Goal: Communication & Community: Answer question/provide support

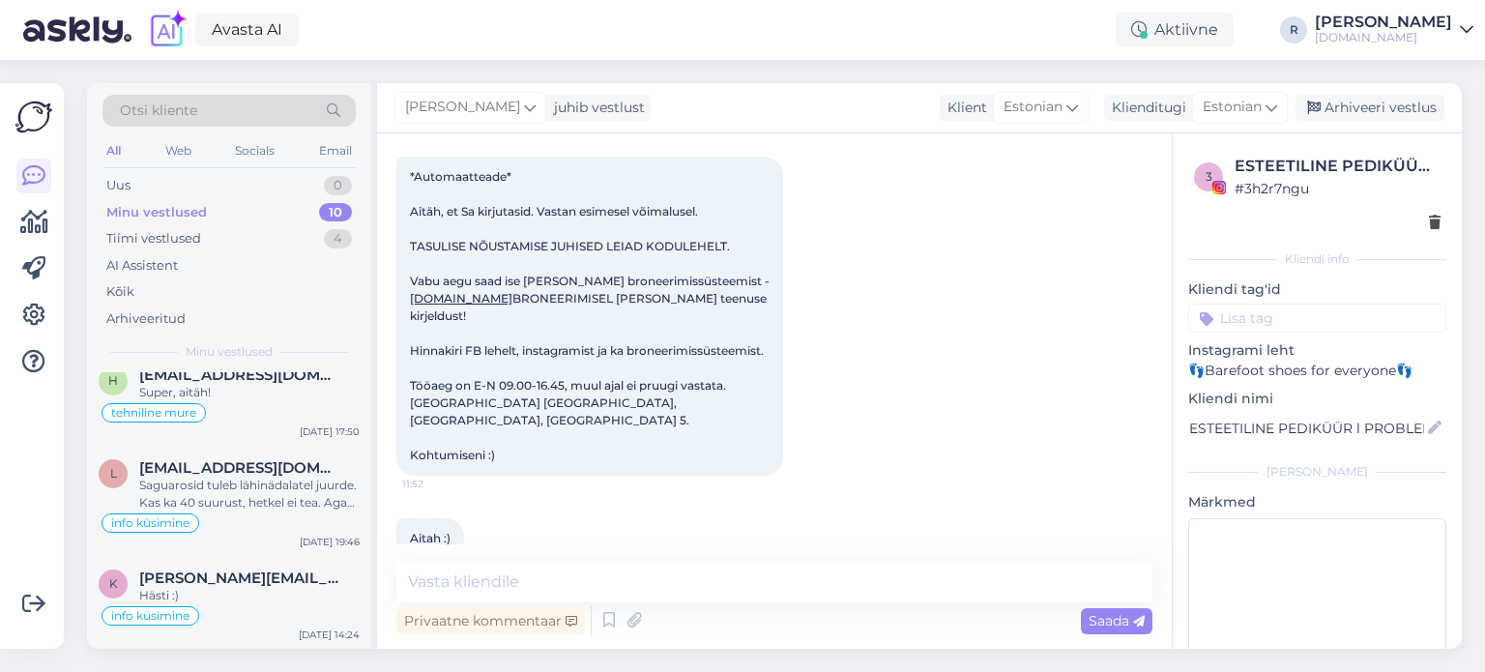
scroll to position [665, 0]
click at [118, 153] on div "All" at bounding box center [114, 150] width 22 height 25
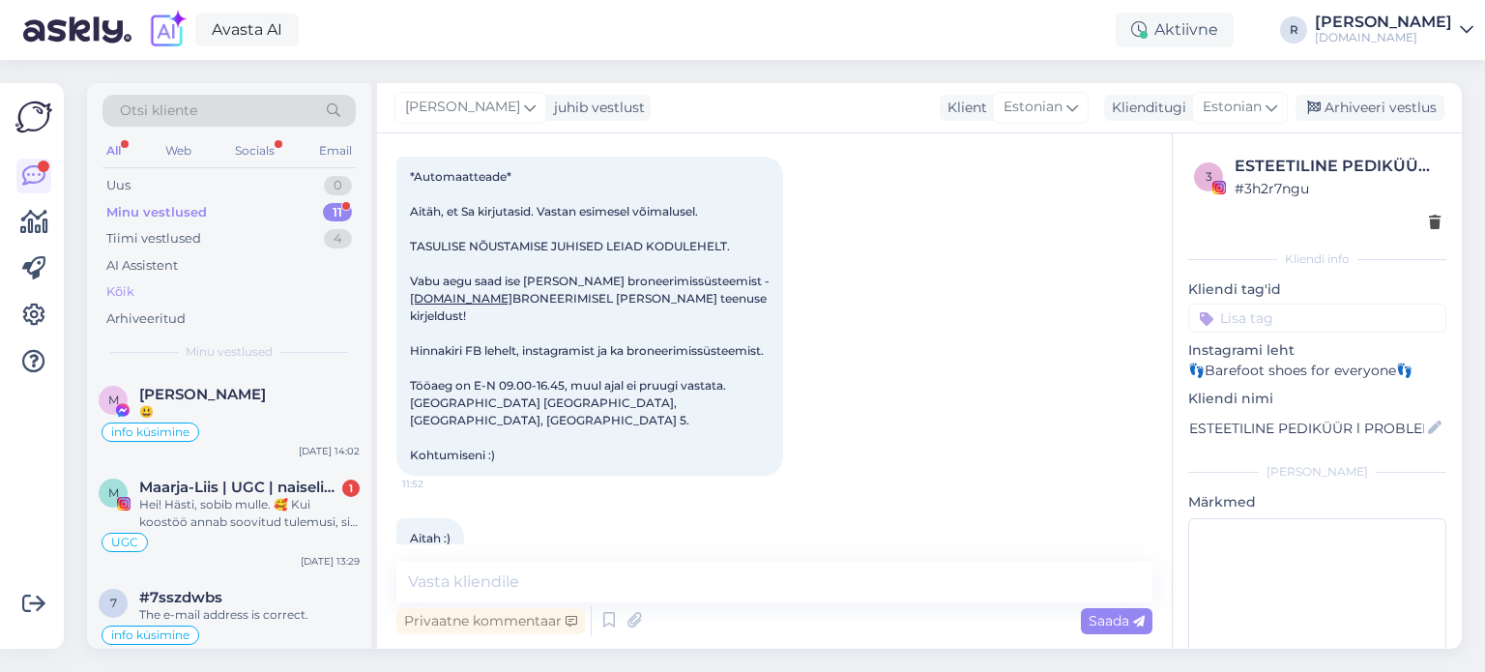
click at [128, 289] on div "Kõik" at bounding box center [120, 291] width 28 height 19
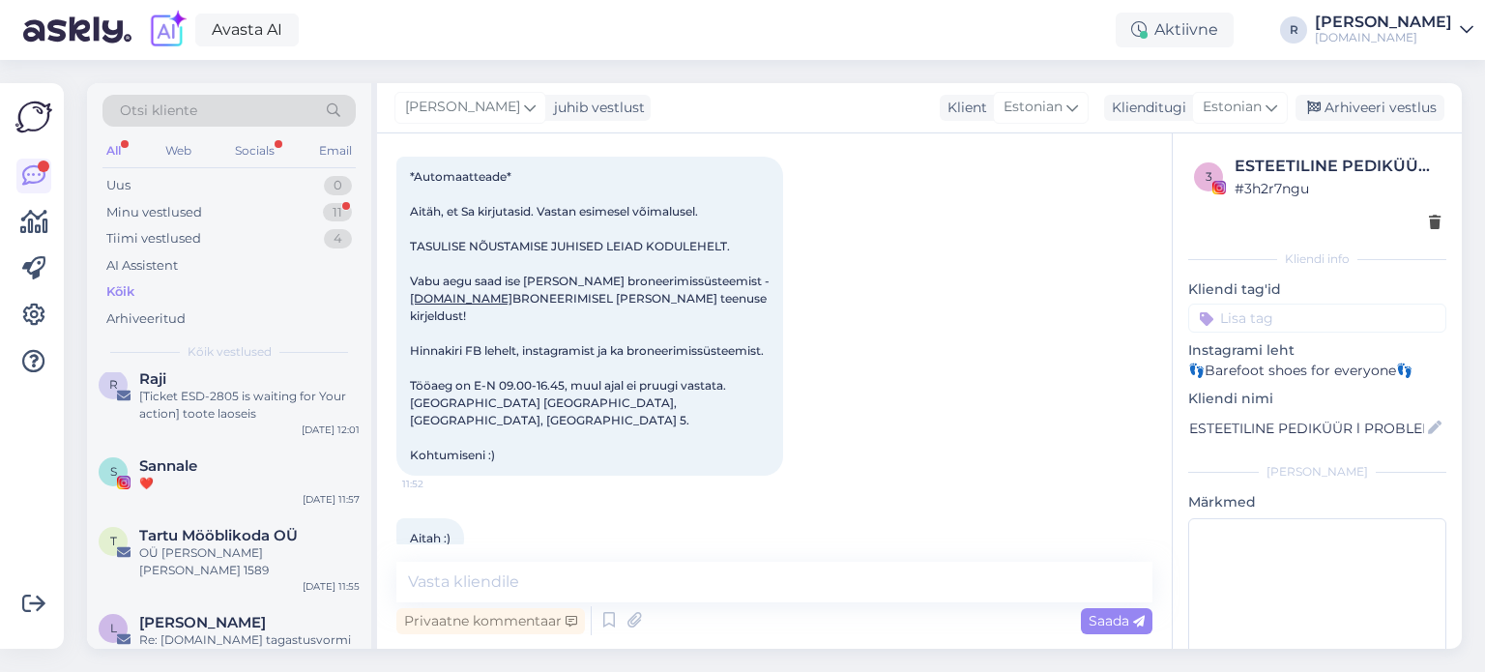
scroll to position [2418, 0]
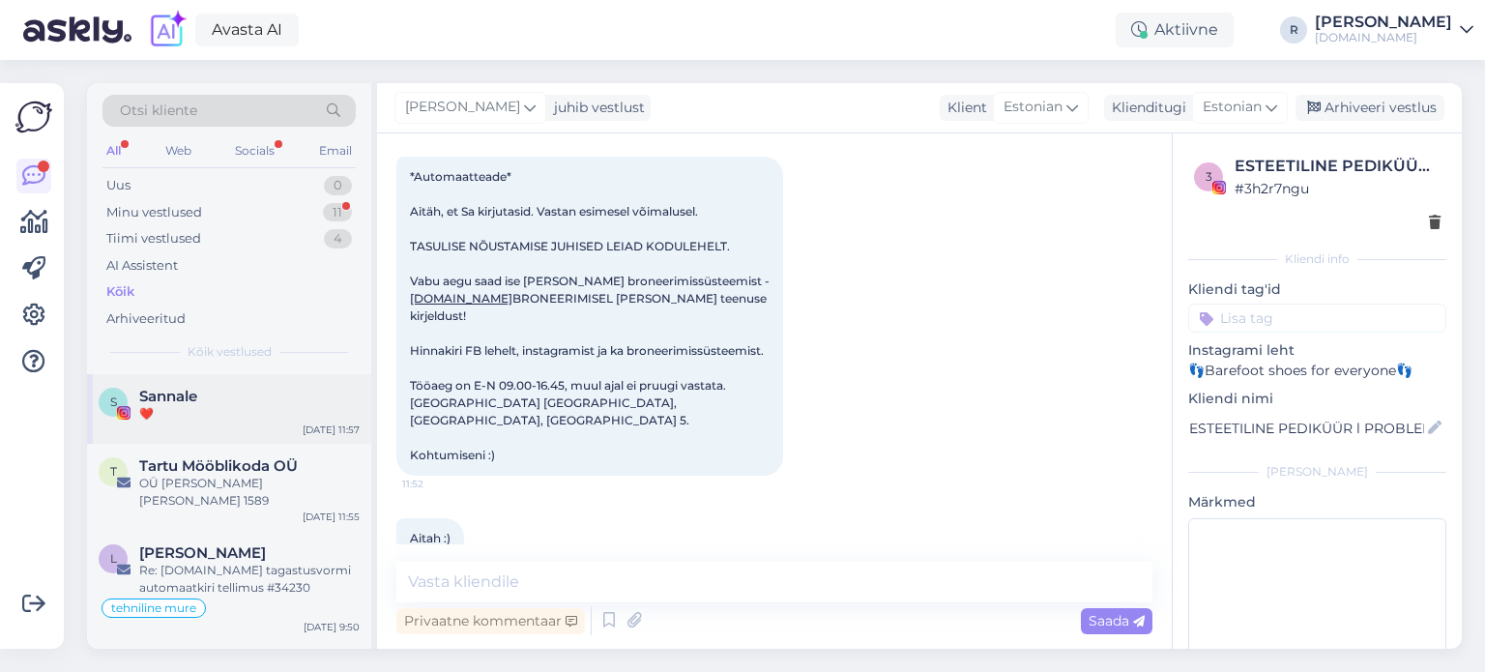
click at [180, 419] on div "❤️" at bounding box center [249, 413] width 220 height 17
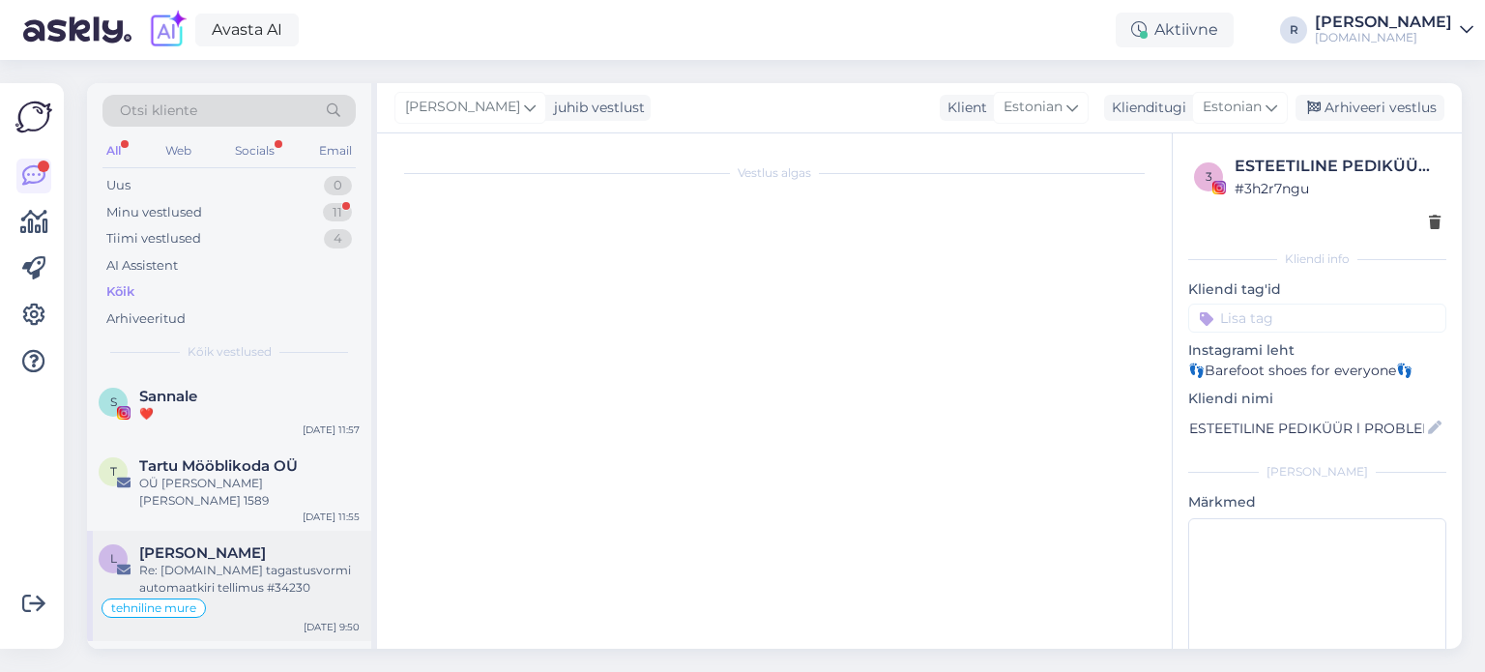
scroll to position [1679, 0]
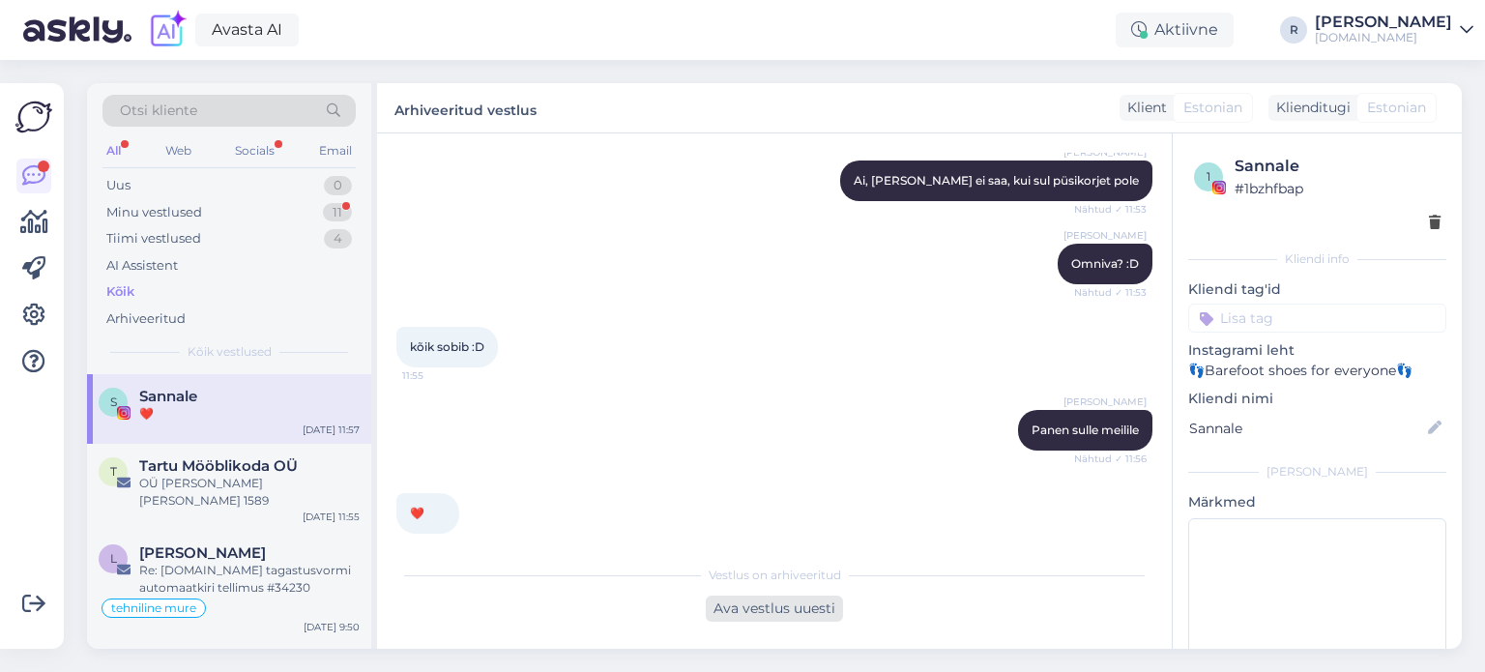
click at [767, 608] on div "Ava vestlus uuesti" at bounding box center [774, 609] width 137 height 26
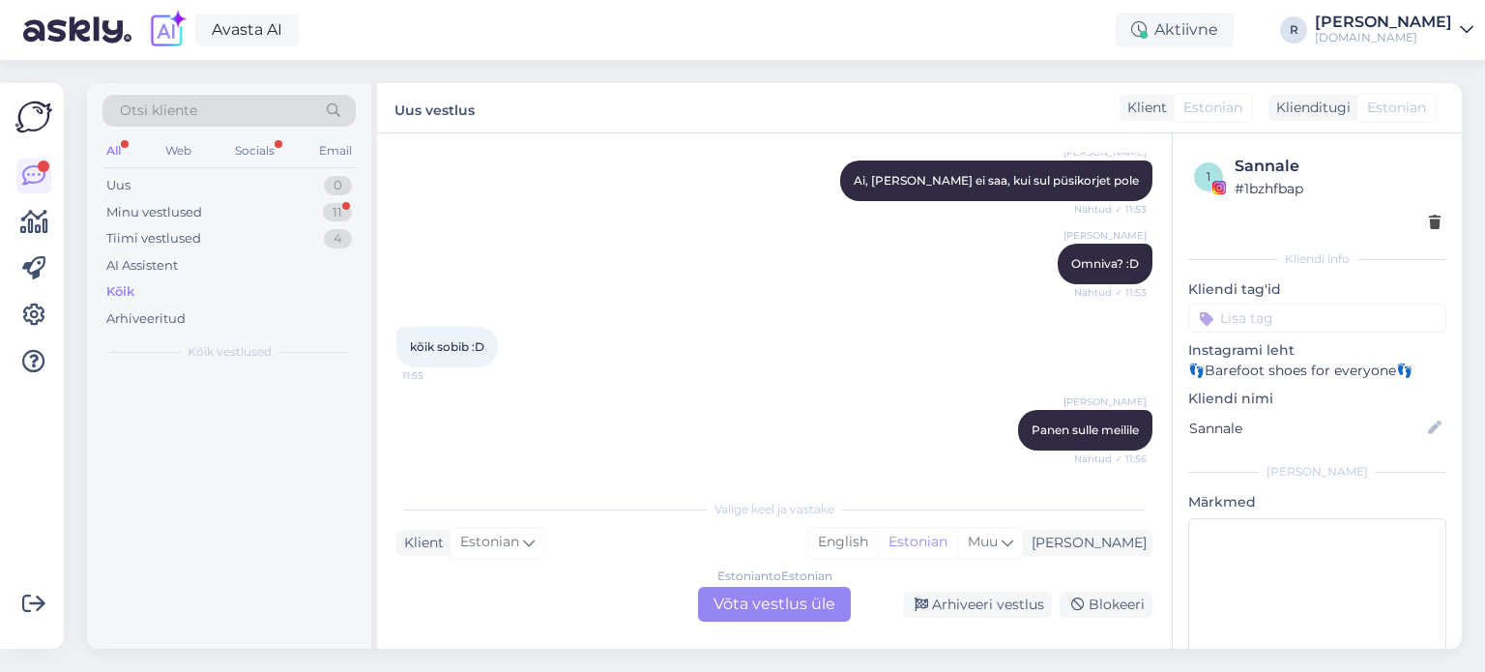
scroll to position [0, 0]
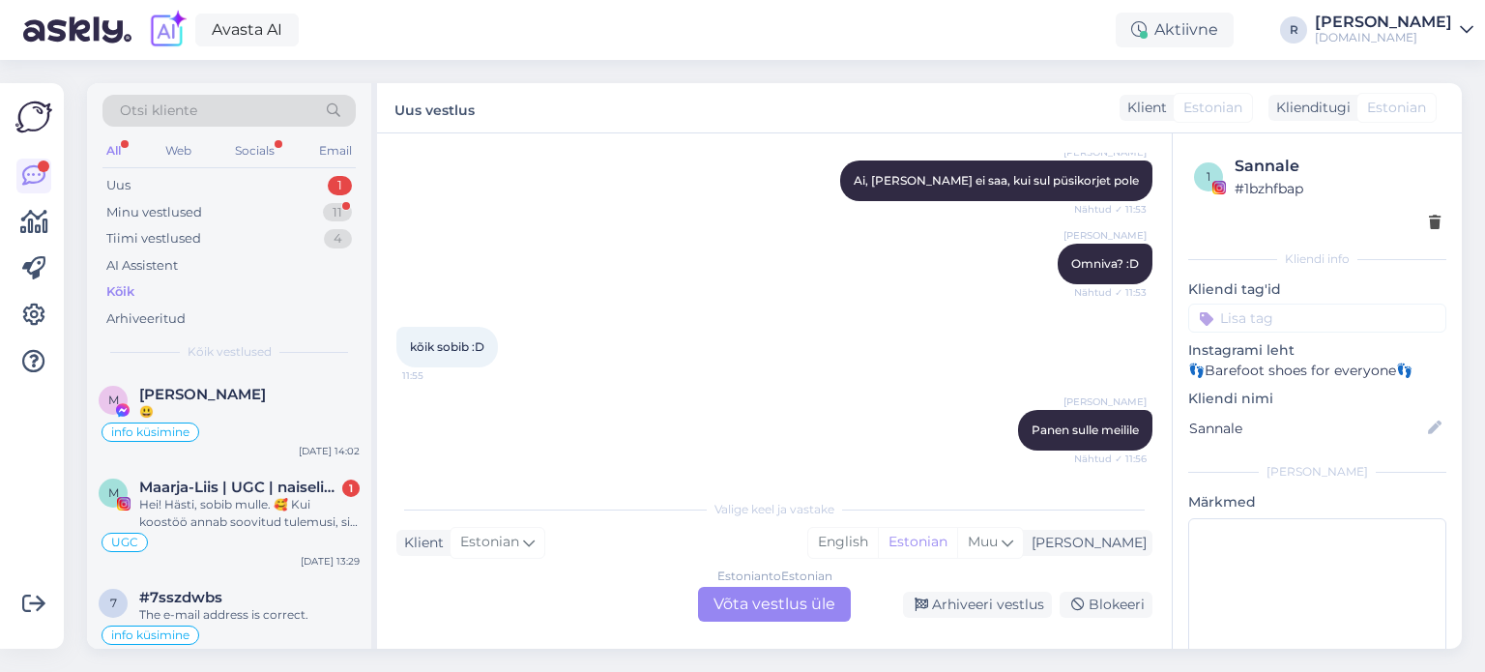
click at [782, 603] on div "Estonian to Estonian Võta vestlus üle" at bounding box center [774, 604] width 153 height 35
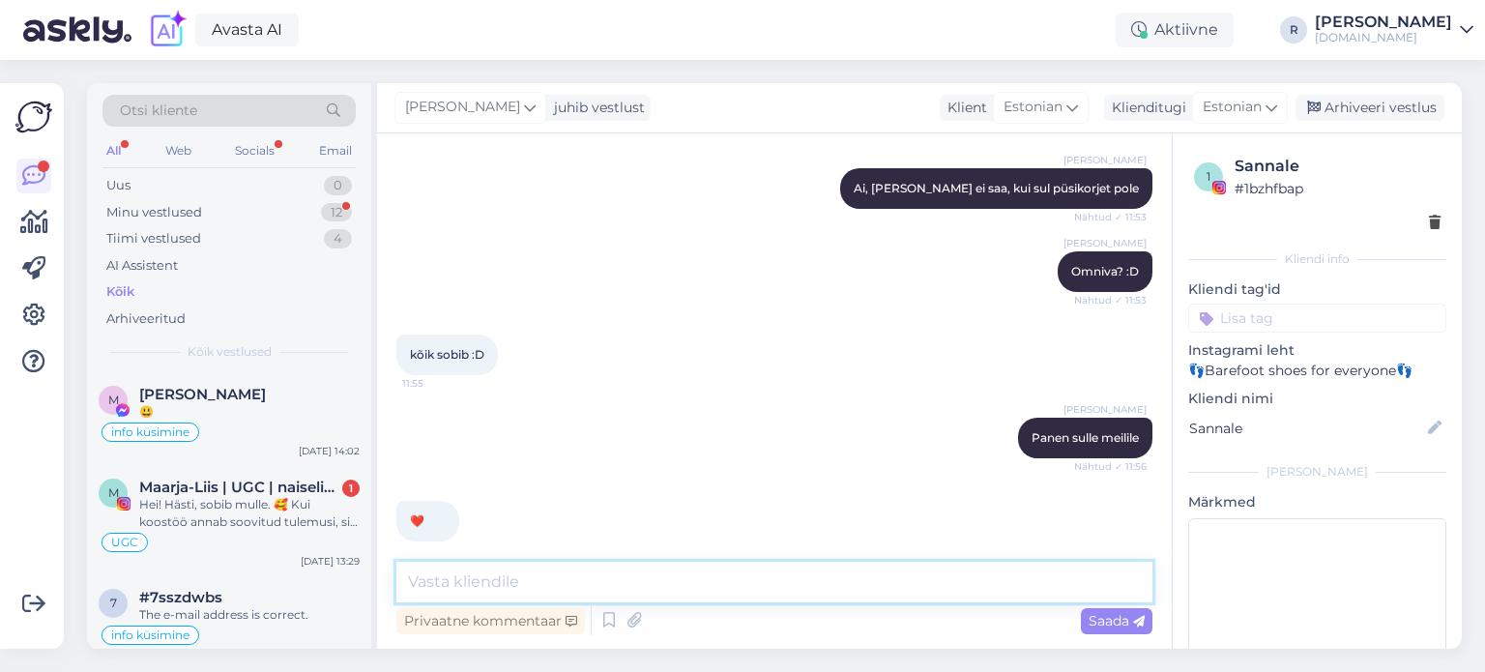
click at [565, 572] on textarea at bounding box center [775, 582] width 756 height 41
type textarea "Hei! Ole hea, muuda ära meie aadress: [STREET_ADDRESS] :)"
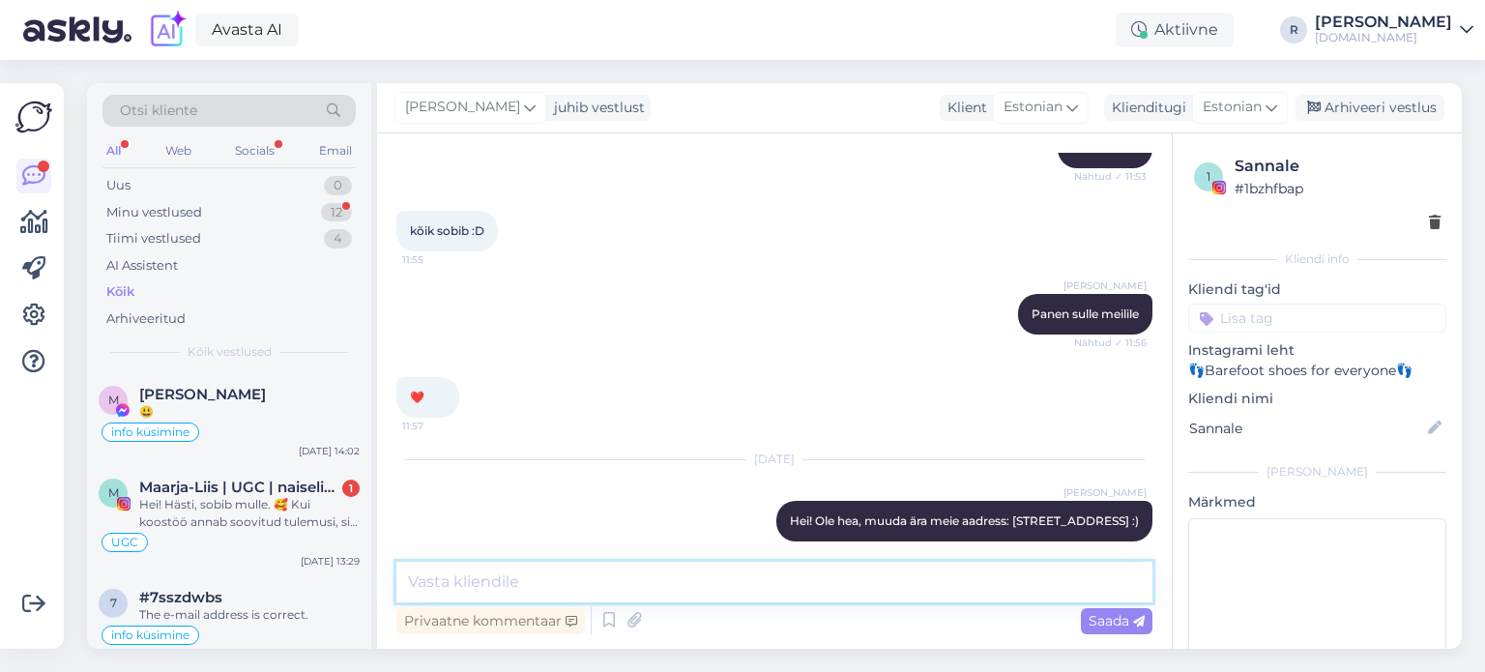
scroll to position [1878, 0]
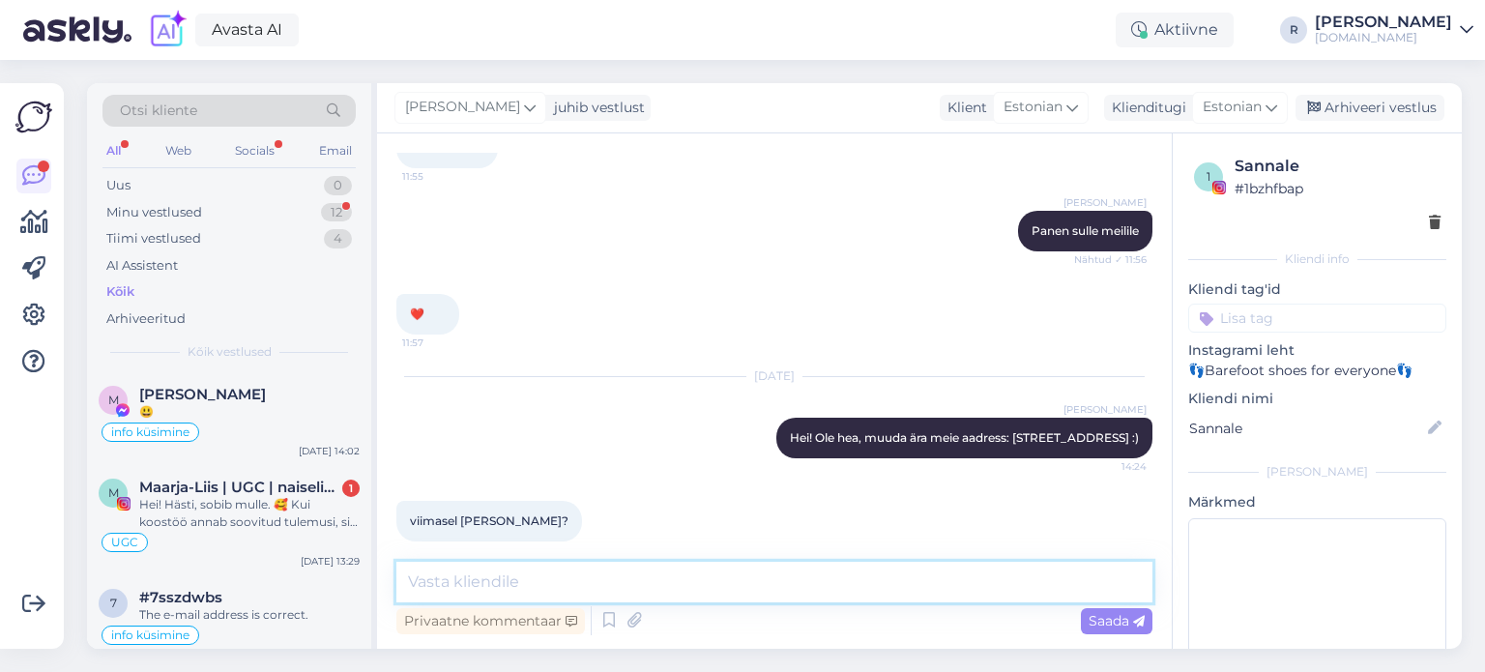
click at [478, 579] on textarea at bounding box center [775, 582] width 756 height 41
type textarea "EI, oma kodukal seal edasimüüjate all :)"
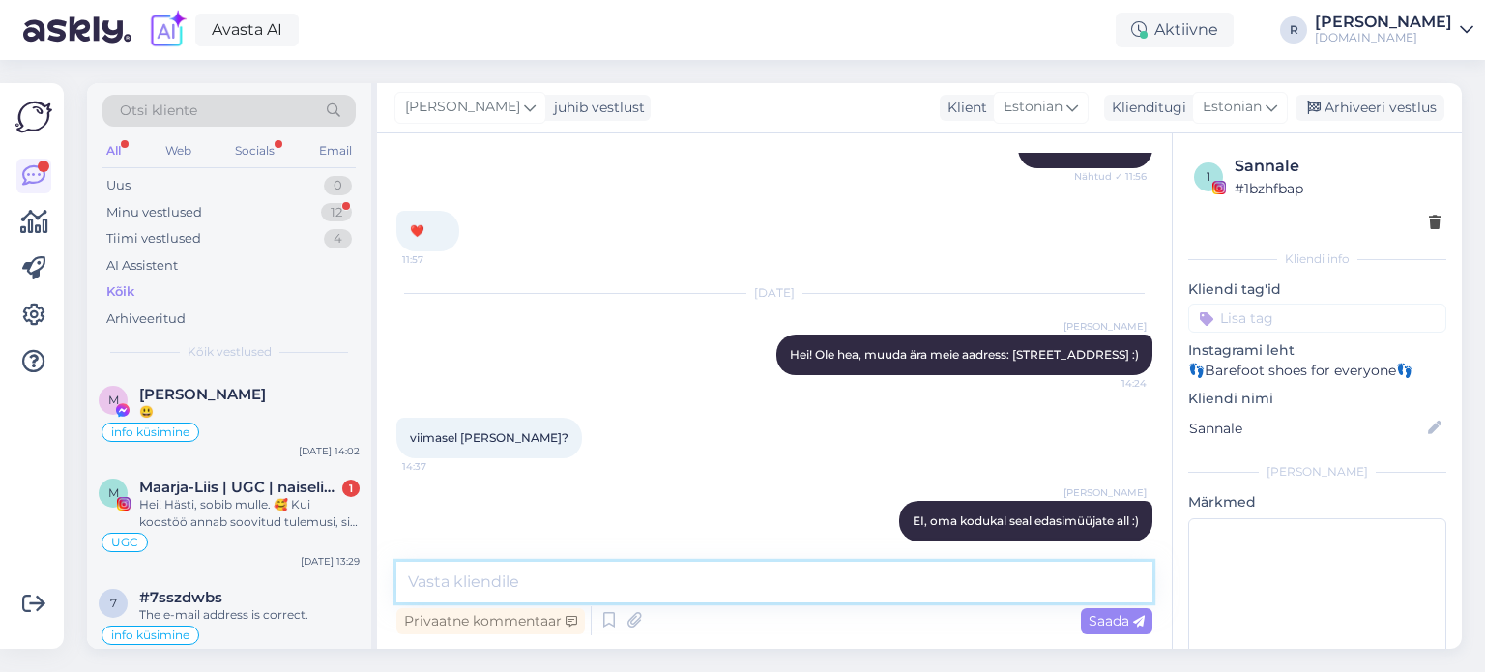
scroll to position [2044, 0]
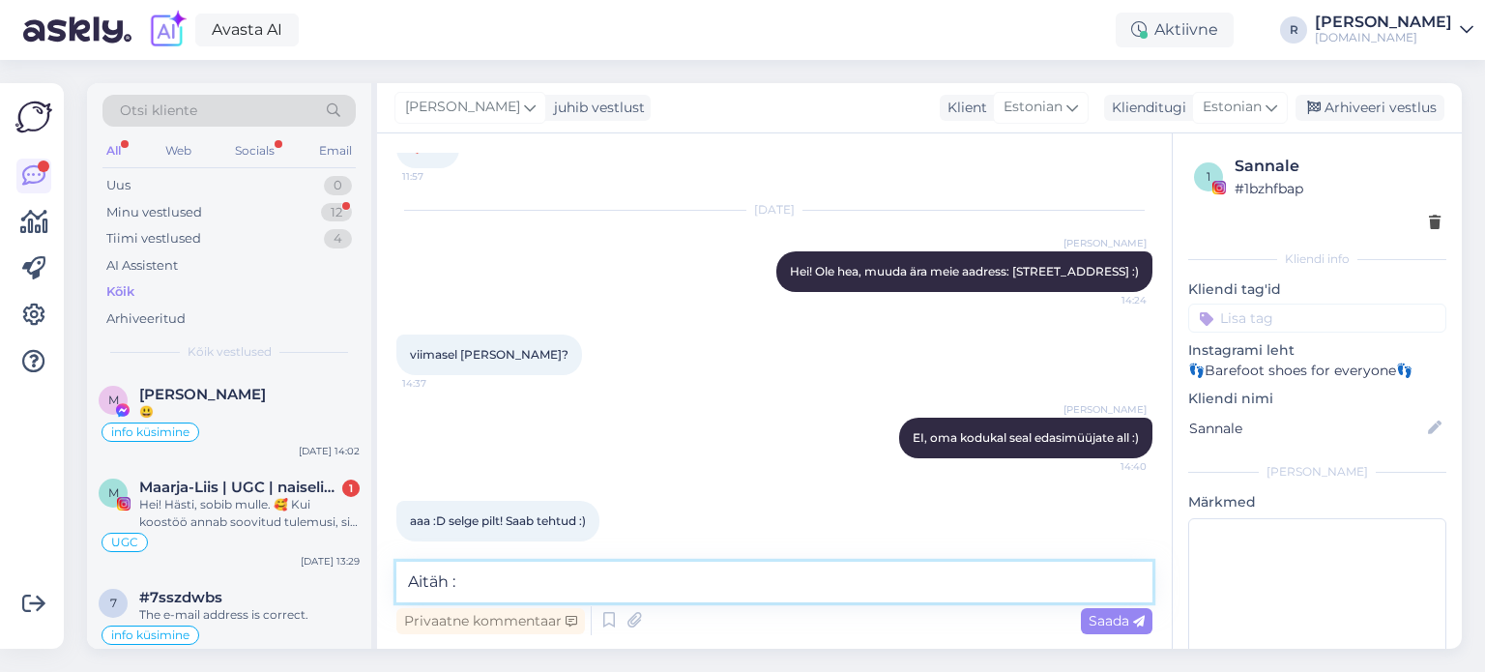
type textarea "Aitäh :)"
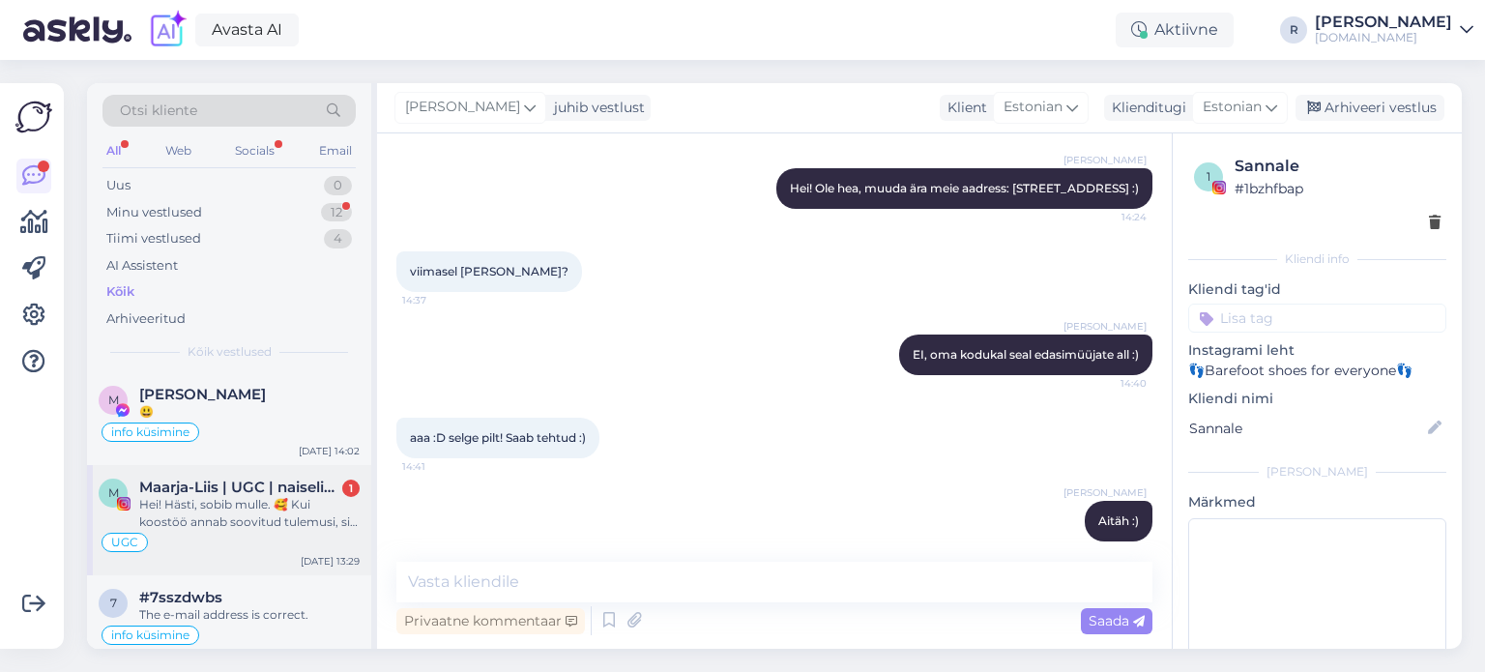
click at [205, 497] on div "Hei! Hästi, sobib mulle. 🥰 Kui koostöö annab soovitud tulemusi, siis saame koos…" at bounding box center [249, 513] width 220 height 35
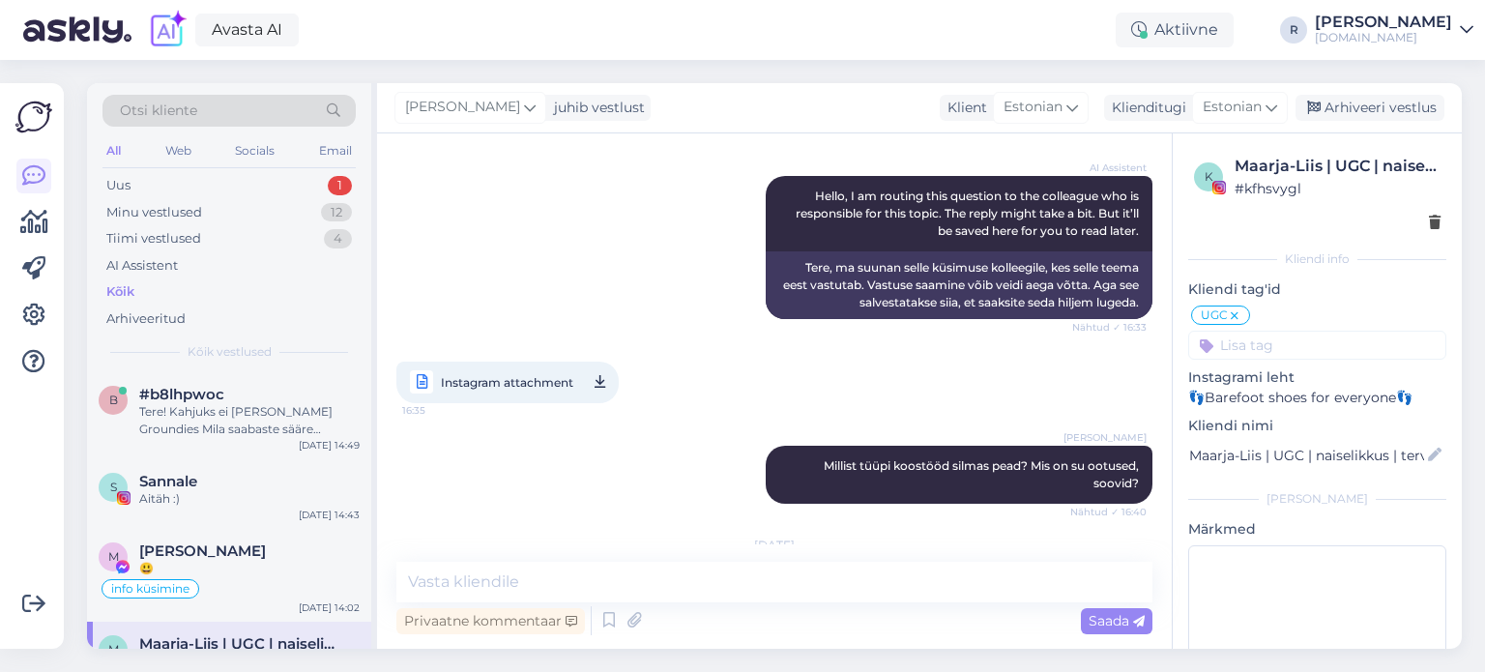
scroll to position [677, 0]
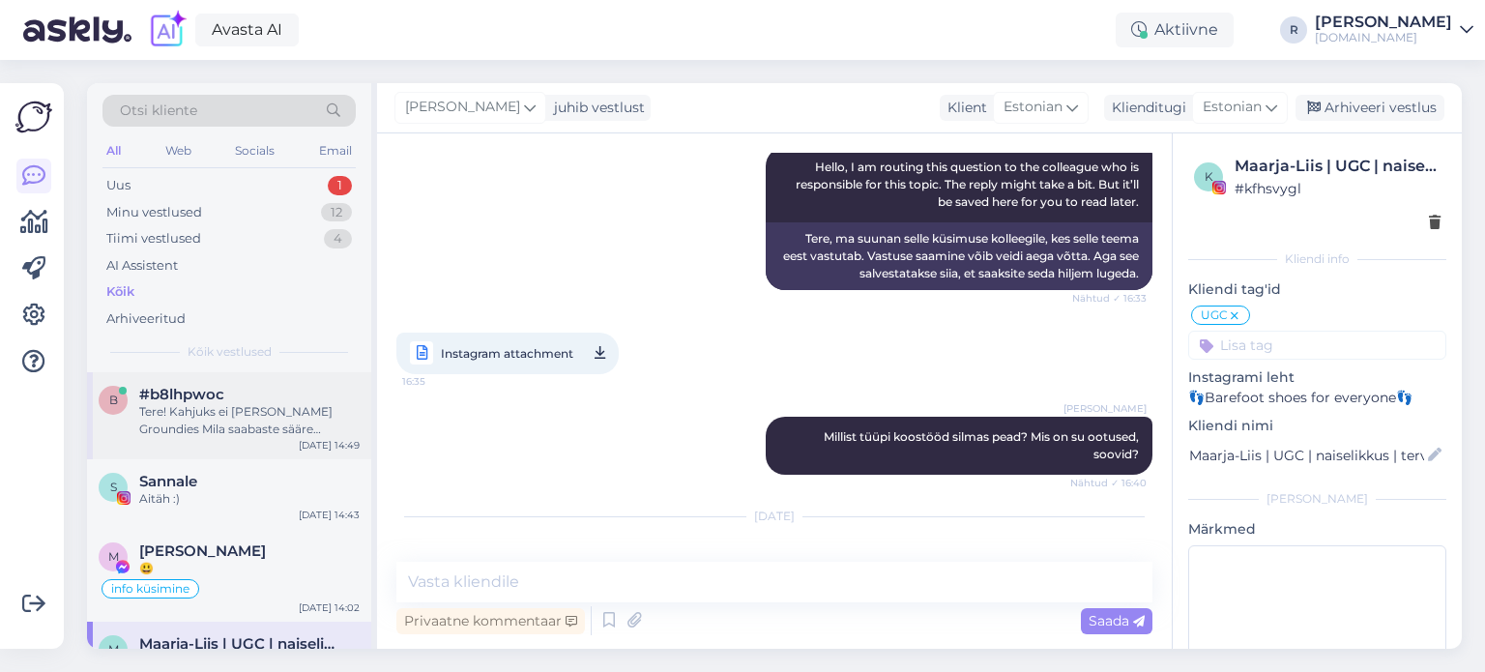
click at [250, 408] on div "Tere! Kahjuks ei [PERSON_NAME] Groundies Mila saabaste sääre ümbermõõdu kohta s…" at bounding box center [249, 420] width 220 height 35
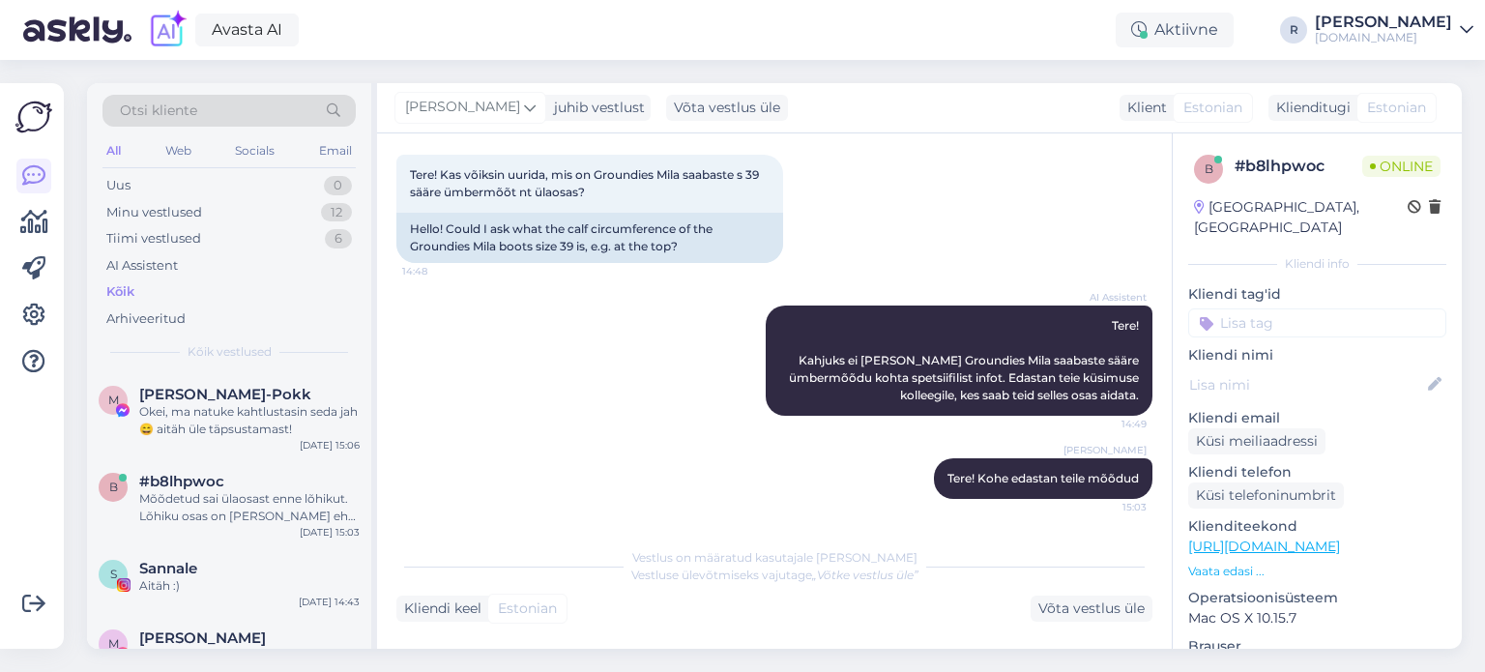
scroll to position [302, 0]
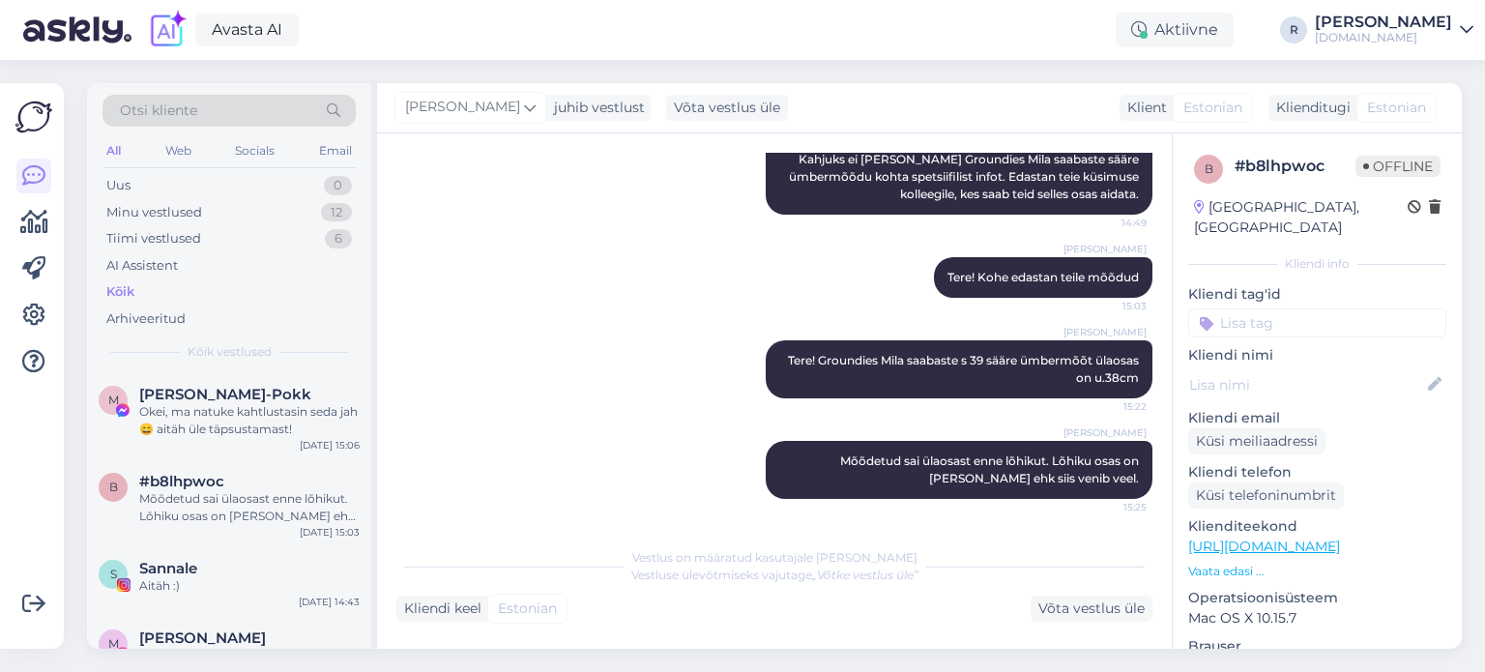
drag, startPoint x: 139, startPoint y: 119, endPoint x: 153, endPoint y: 119, distance: 13.5
click at [139, 119] on span "Otsi kliente" at bounding box center [158, 111] width 77 height 20
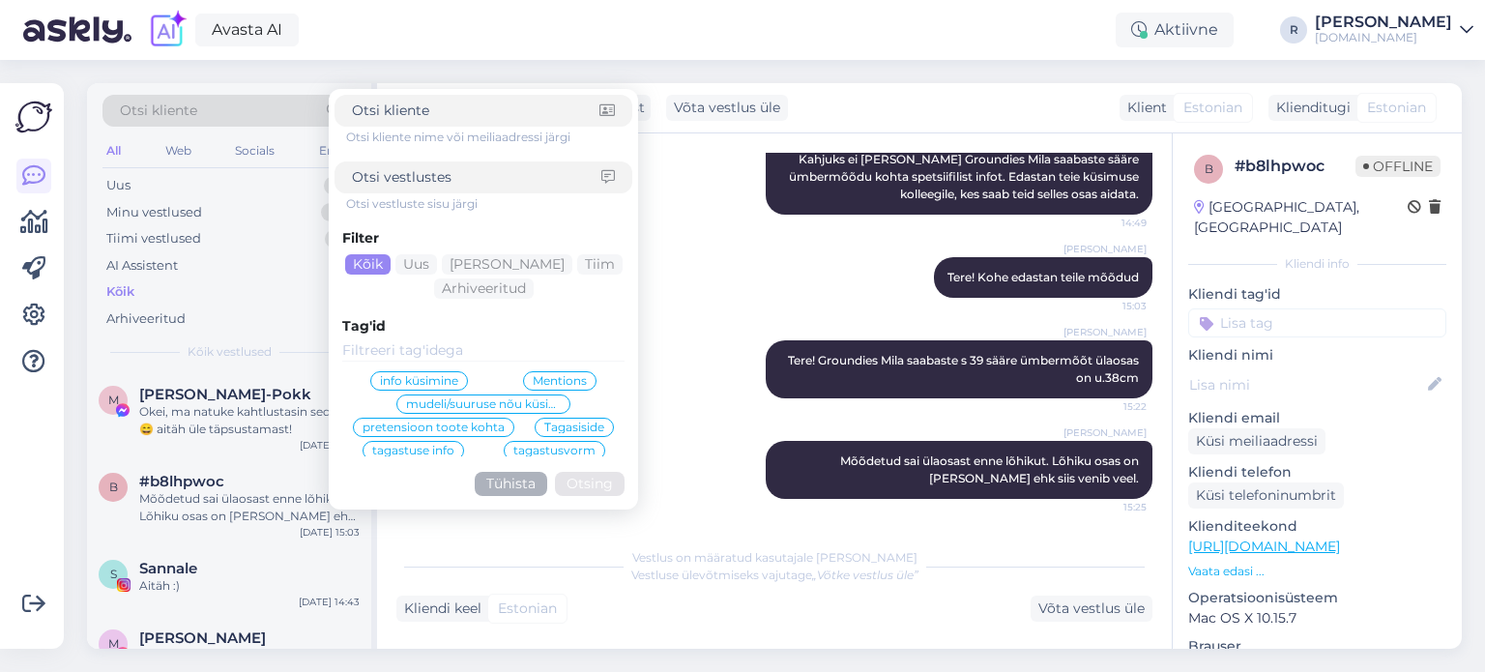
type input "[EMAIL_ADDRESS][DOMAIN_NAME]"
click button "Otsing" at bounding box center [590, 484] width 70 height 24
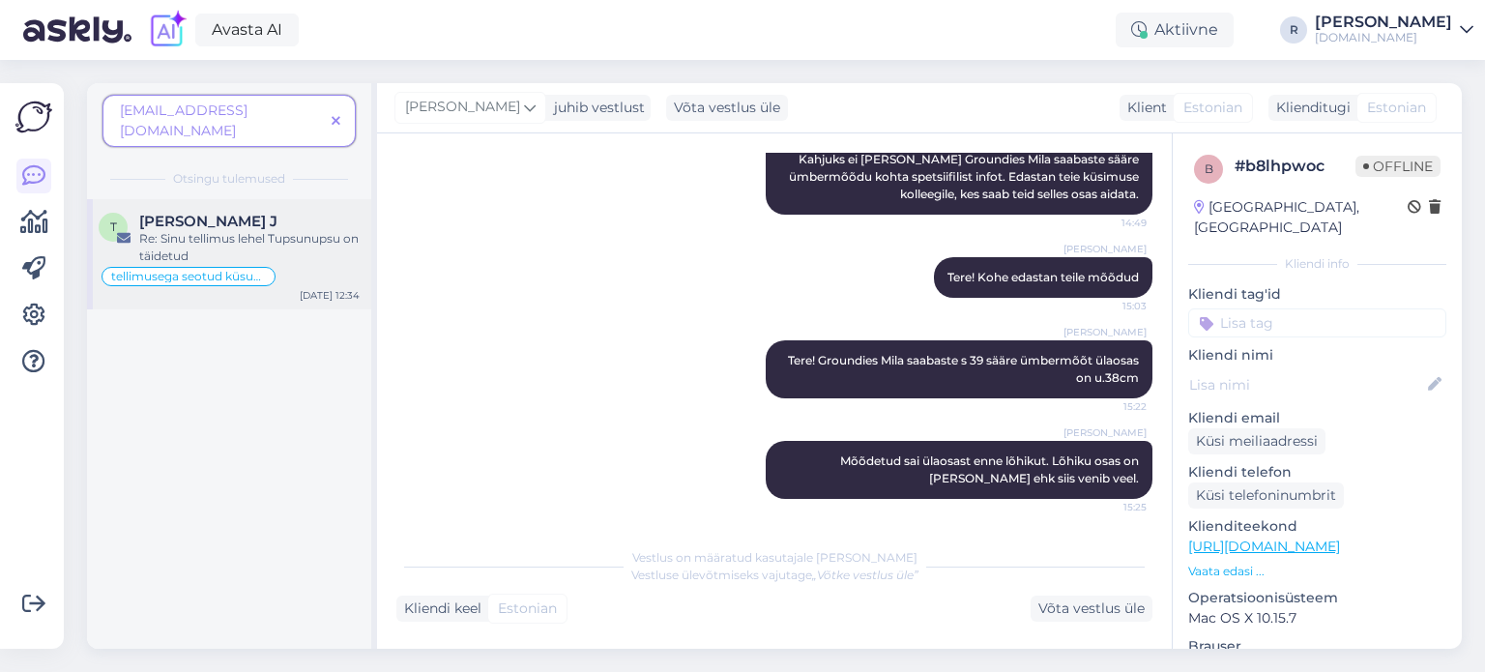
click at [205, 236] on div "Re: Sinu tellimus lehel Tupsunupsu on täidetud" at bounding box center [249, 247] width 220 height 35
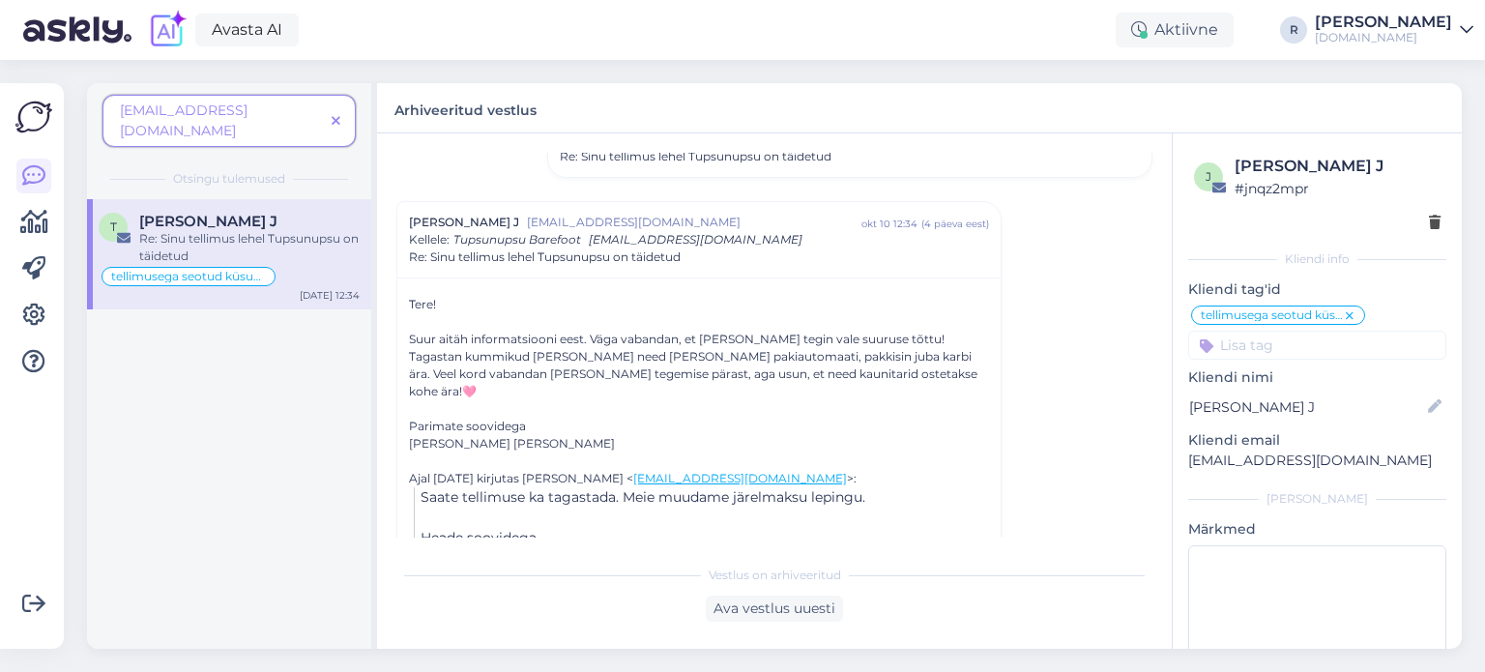
scroll to position [784, 0]
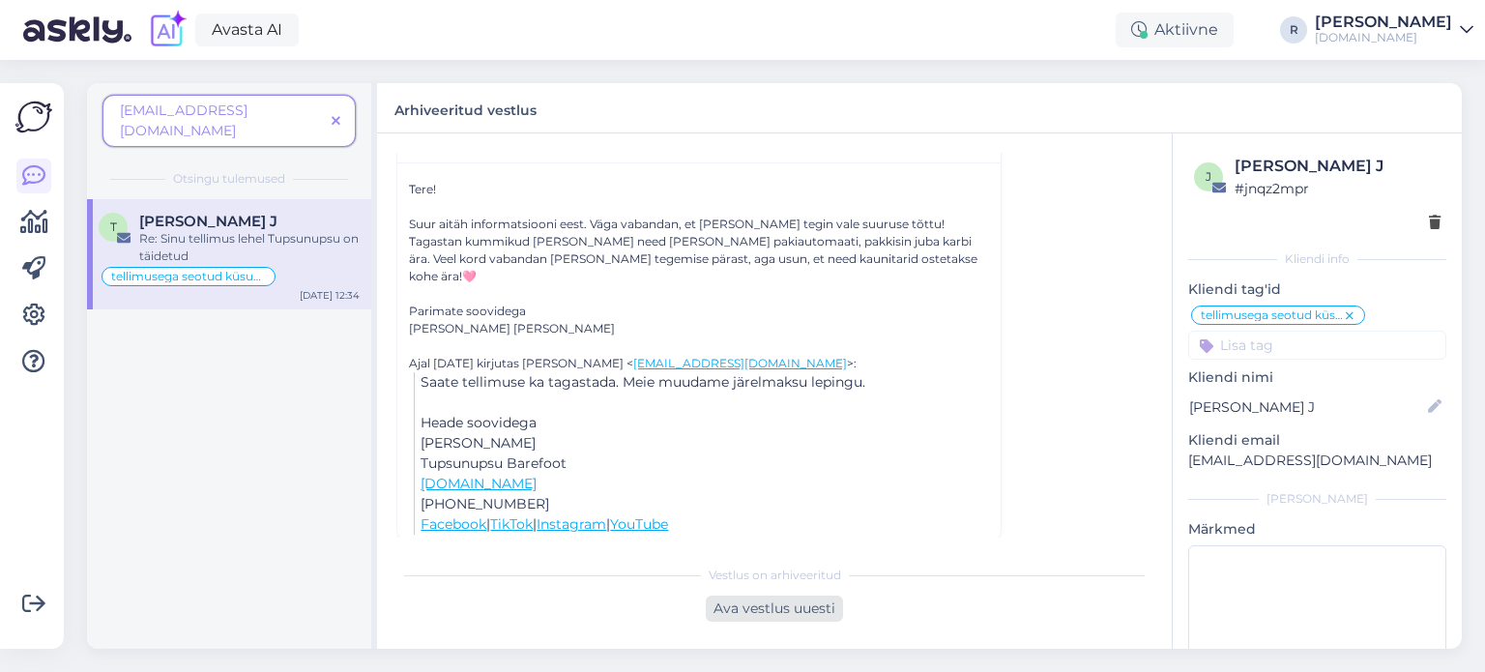
click at [775, 618] on div "Ava vestlus uuesti" at bounding box center [774, 609] width 137 height 26
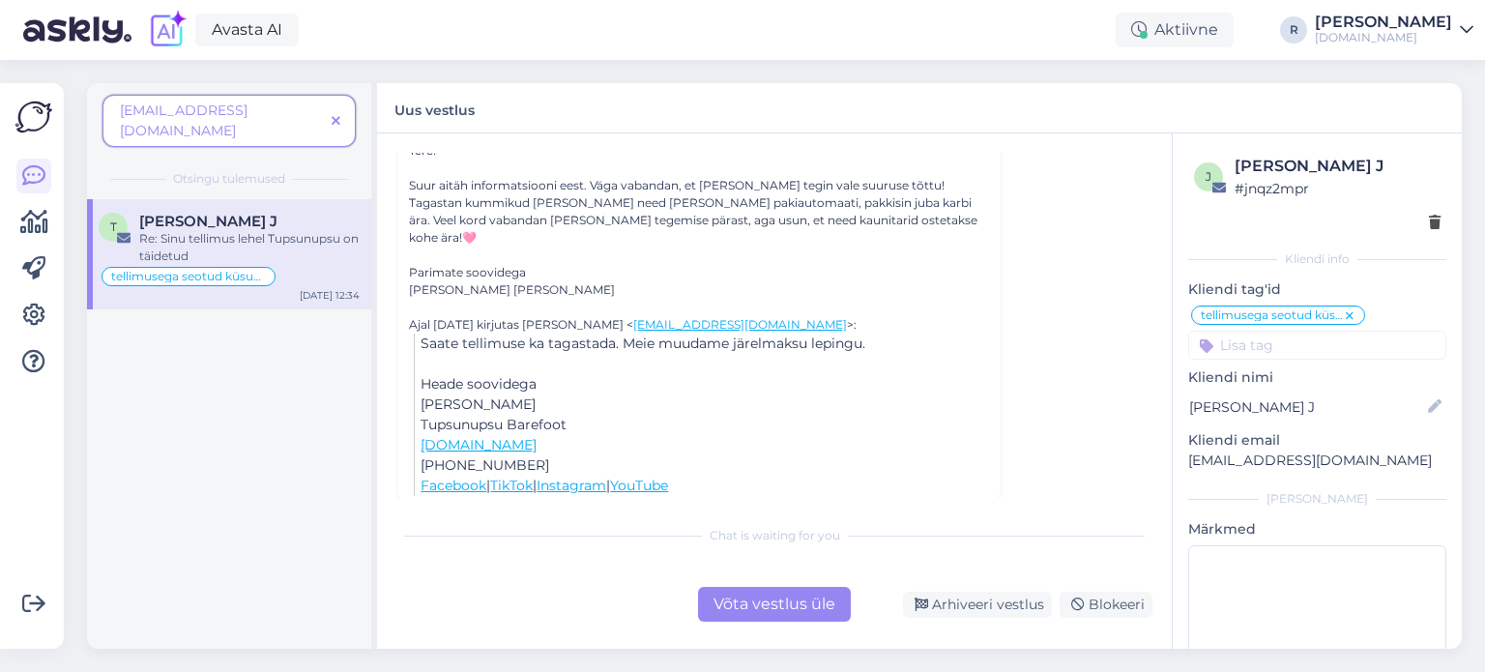
scroll to position [824, 0]
click at [764, 594] on div "Võta vestlus üle" at bounding box center [774, 604] width 153 height 35
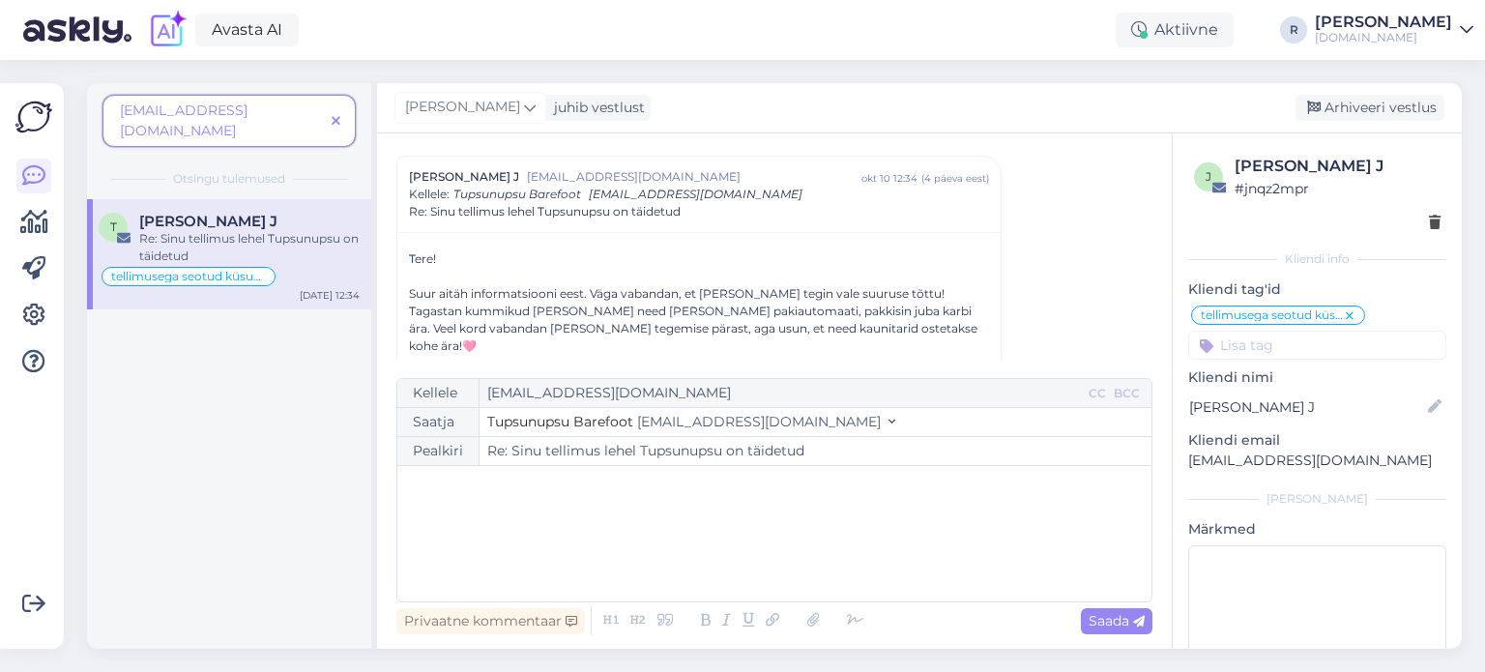
click at [538, 510] on div "﻿" at bounding box center [774, 534] width 735 height 116
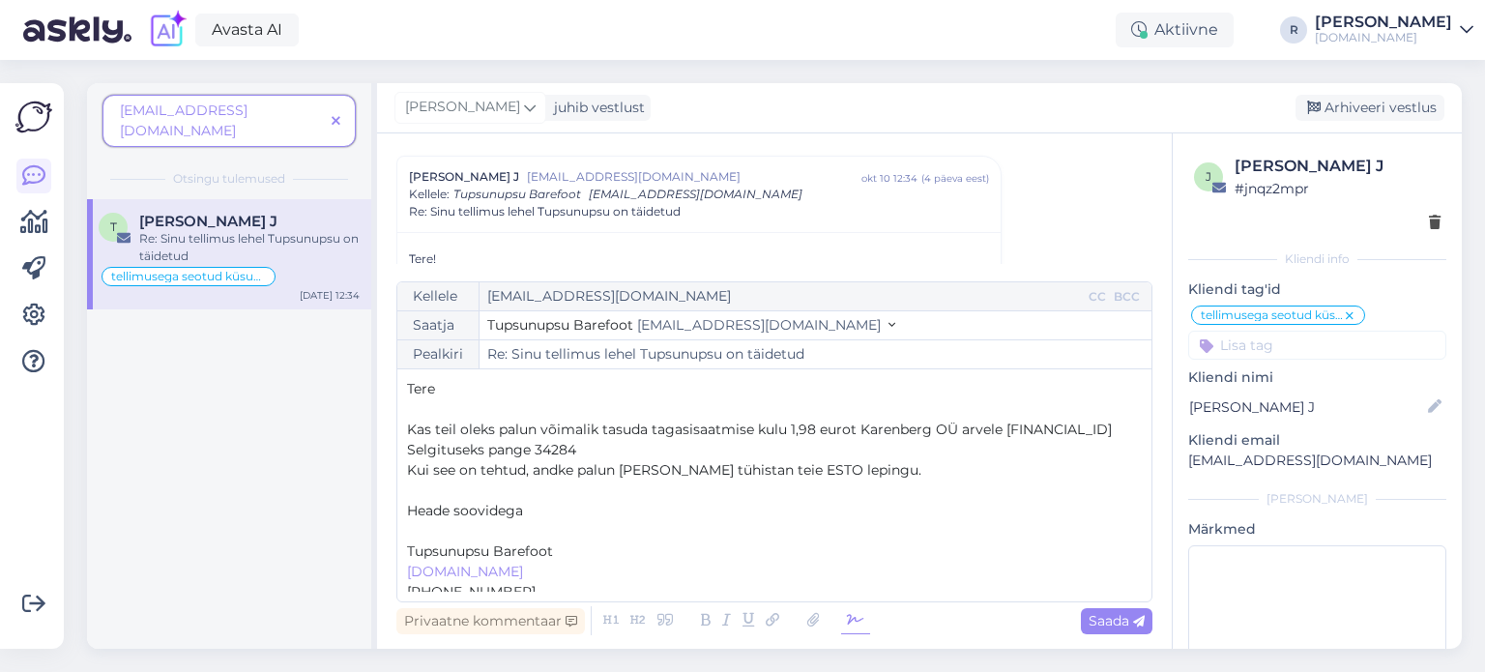
click at [846, 622] on icon at bounding box center [855, 620] width 29 height 27
click at [446, 519] on span "Heade soovidega" at bounding box center [465, 510] width 116 height 17
click at [446, 542] on p "﻿" at bounding box center [774, 531] width 735 height 20
click at [784, 330] on button "Tupsunupsu Barefoot [EMAIL_ADDRESS][DOMAIN_NAME]" at bounding box center [691, 325] width 408 height 20
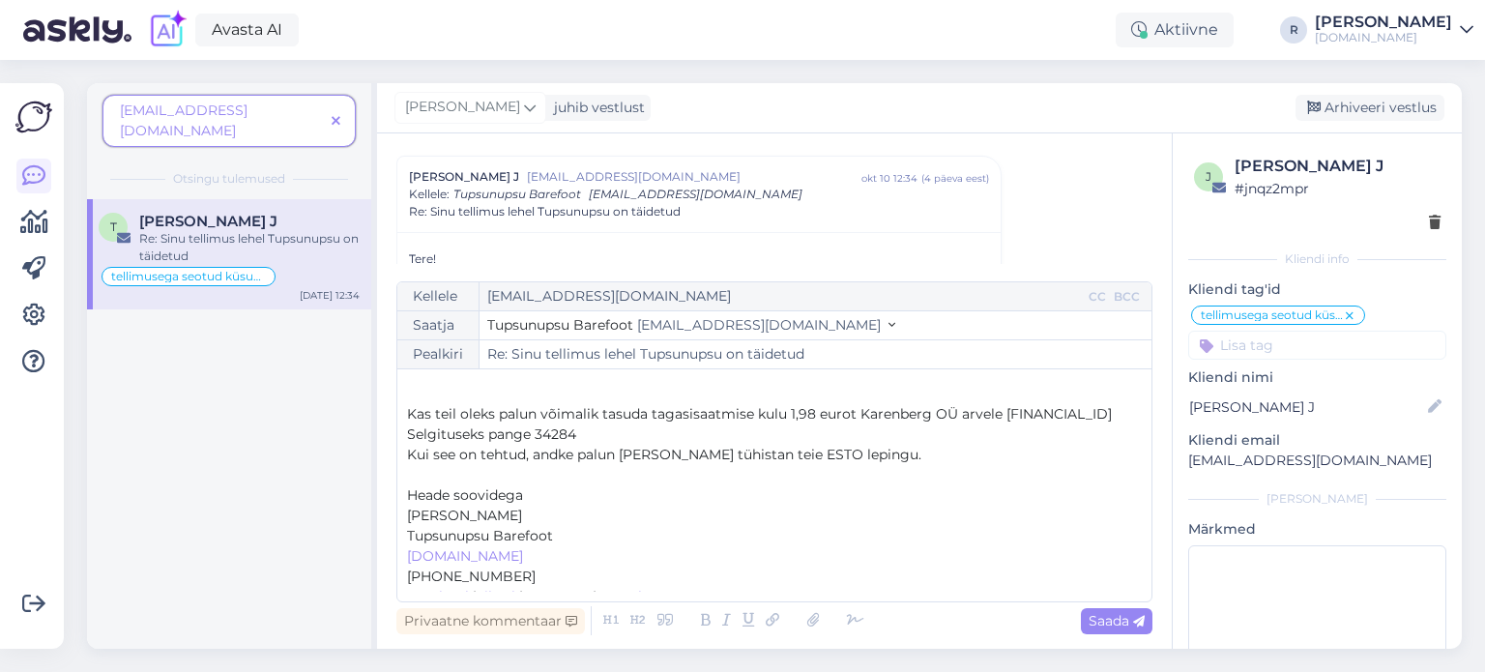
scroll to position [0, 0]
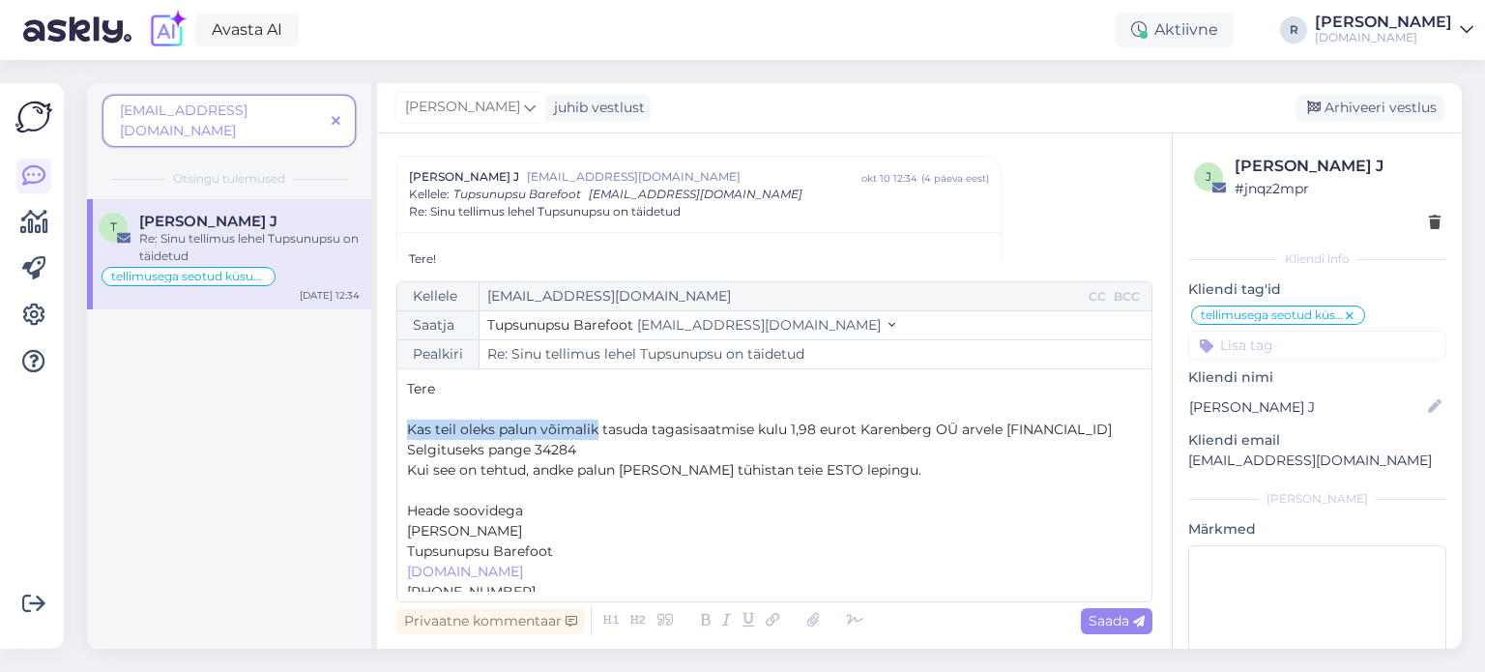
drag, startPoint x: 593, startPoint y: 429, endPoint x: 408, endPoint y: 431, distance: 184.7
click at [408, 431] on span "Kas teil oleks palun võimalik tasuda tagasisaatmise kulu 1,98 eurot Karenberg O…" at bounding box center [759, 429] width 705 height 17
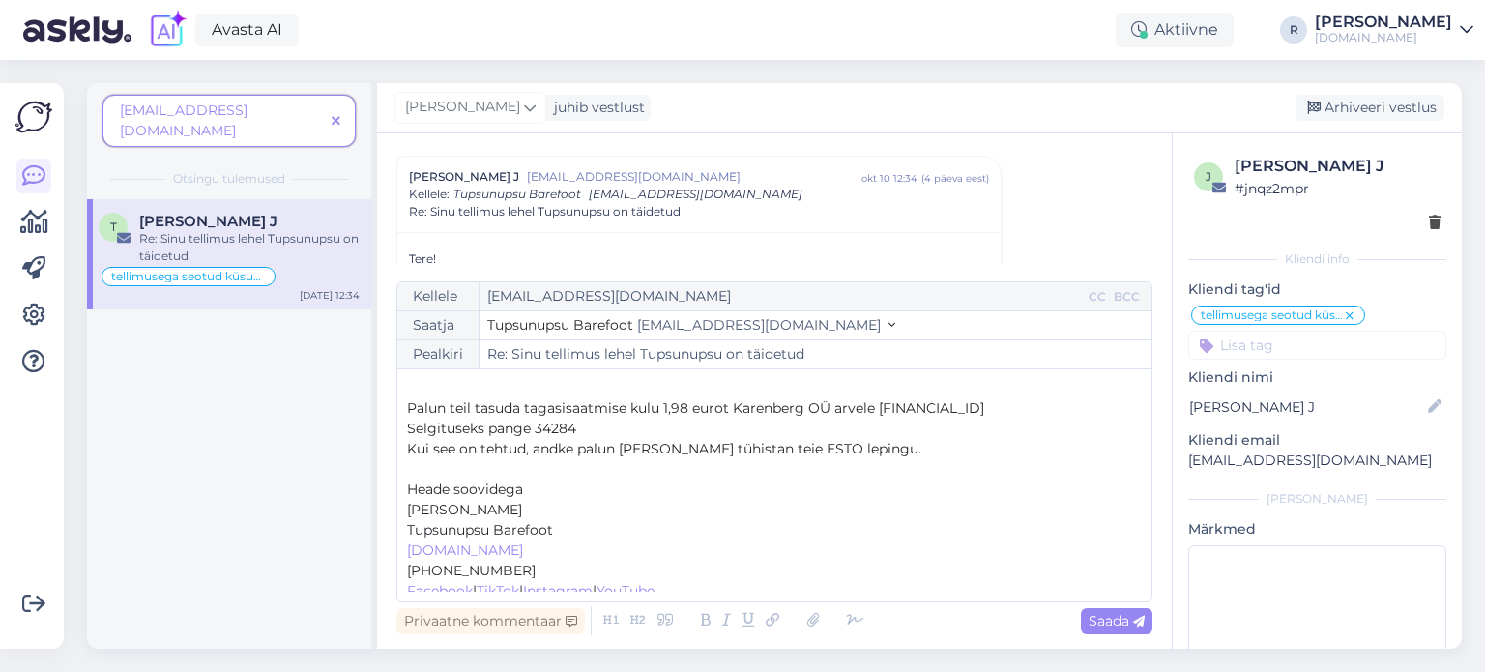
scroll to position [31, 0]
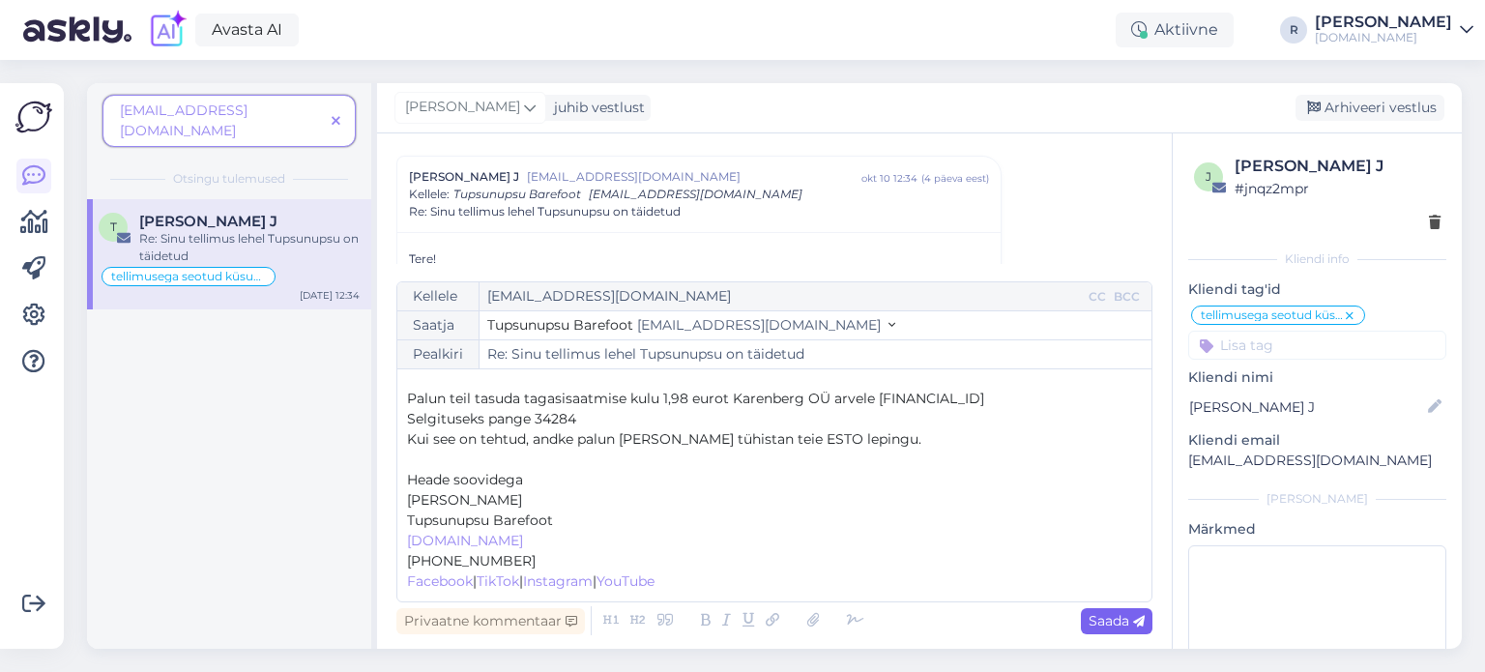
click at [1114, 621] on span "Saada" at bounding box center [1117, 620] width 56 height 17
type input "Re: Sinu tellimus lehel Tupsunupsu on täidetud"
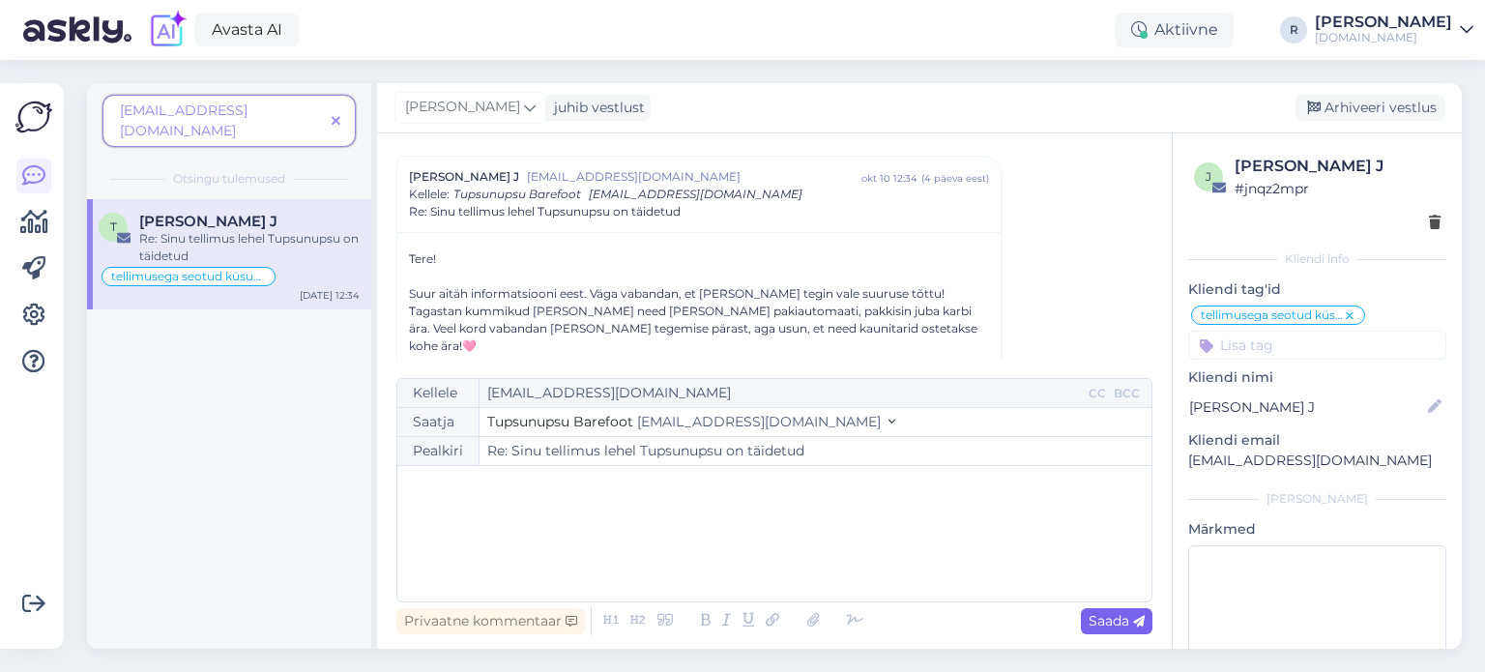
scroll to position [1110, 0]
